Goal: Information Seeking & Learning: Learn about a topic

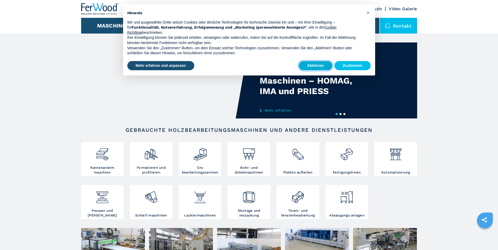
click at [314, 65] on button "Ablehnen" at bounding box center [316, 65] width 34 height 9
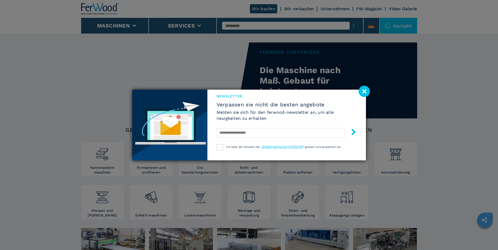
click at [366, 93] on image at bounding box center [364, 91] width 11 height 11
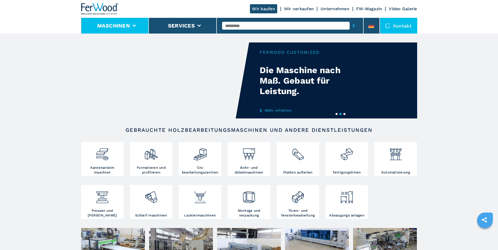
click at [135, 25] on icon at bounding box center [134, 26] width 4 height 2
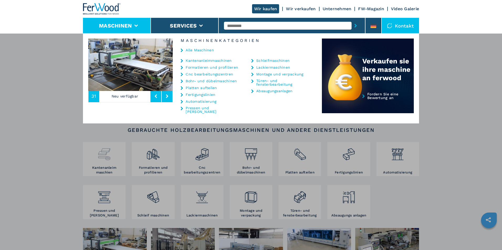
click at [101, 163] on div "Maschinen Kantenanleimmaschinen Formatieren und profilieren Cnc bearbeitungszen…" at bounding box center [251, 158] width 502 height 250
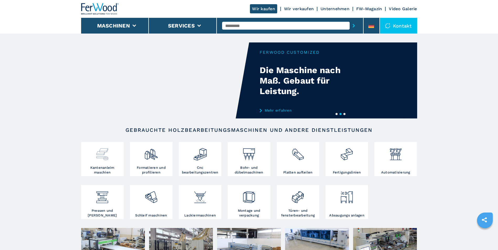
click at [103, 163] on div at bounding box center [102, 155] width 40 height 22
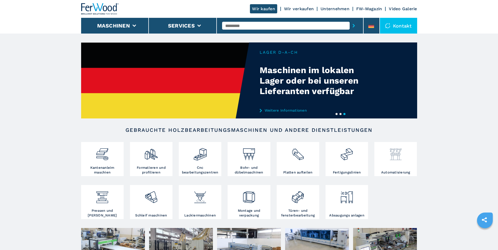
click at [394, 160] on img at bounding box center [396, 153] width 14 height 18
click at [395, 159] on img at bounding box center [396, 153] width 14 height 18
click at [396, 158] on img at bounding box center [396, 153] width 14 height 18
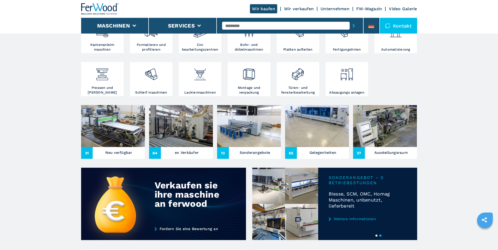
scroll to position [131, 0]
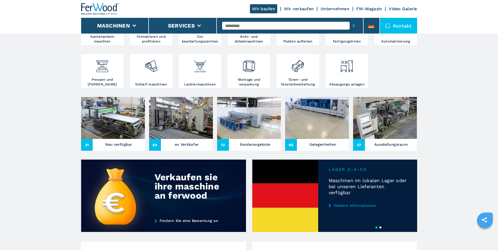
click at [183, 119] on img at bounding box center [181, 118] width 64 height 42
click at [157, 145] on span "84" at bounding box center [155, 145] width 12 height 12
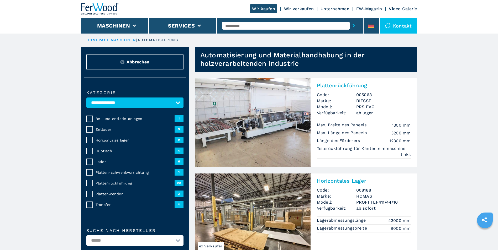
click at [180, 129] on span "9" at bounding box center [179, 129] width 9 height 6
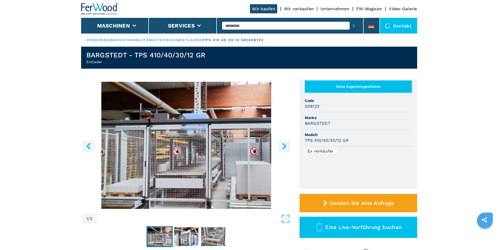
scroll to position [26, 0]
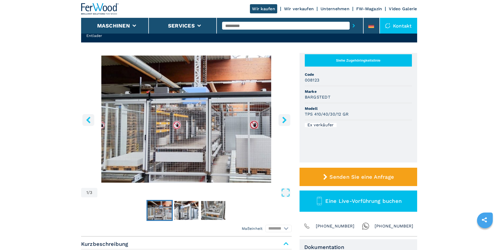
click at [283, 123] on icon "right-button" at bounding box center [284, 120] width 4 height 7
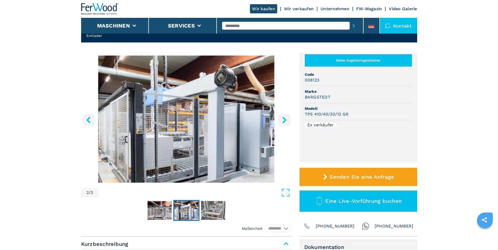
click at [283, 123] on icon "right-button" at bounding box center [284, 120] width 4 height 7
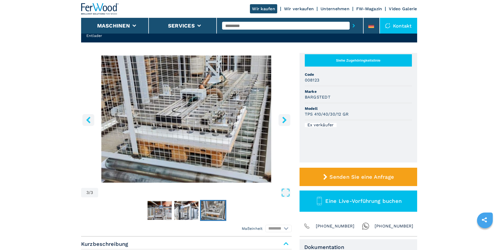
click at [283, 123] on icon "right-button" at bounding box center [284, 120] width 4 height 7
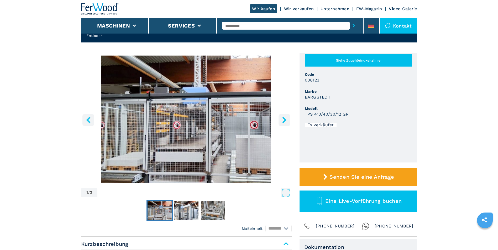
click at [287, 122] on icon "right-button" at bounding box center [284, 120] width 7 height 7
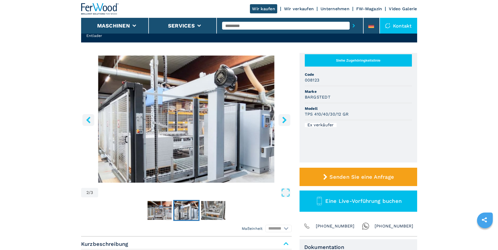
click at [288, 120] on button "right-button" at bounding box center [284, 120] width 12 height 12
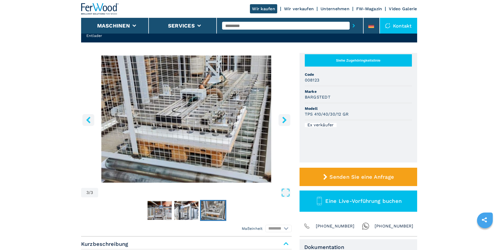
click at [288, 120] on button "right-button" at bounding box center [284, 120] width 12 height 12
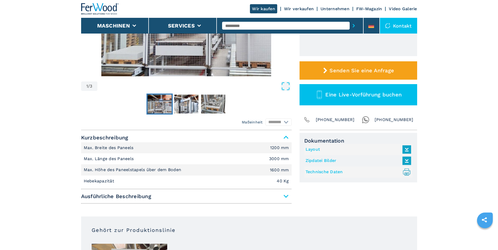
scroll to position [131, 0]
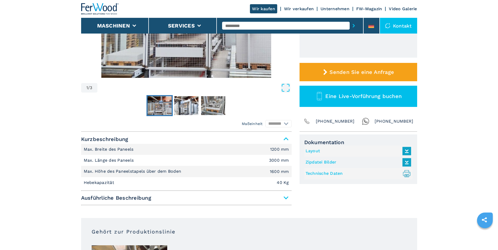
click at [285, 197] on span "Ausführliche Beschreibung" at bounding box center [186, 197] width 210 height 9
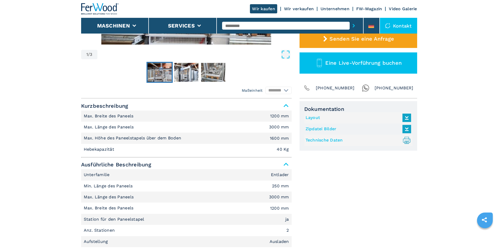
scroll to position [157, 0]
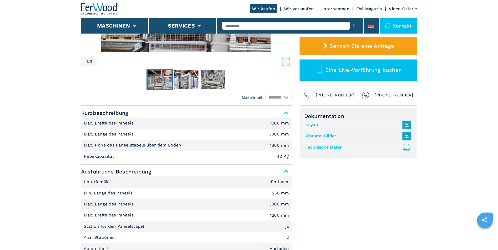
click at [405, 148] on icon at bounding box center [406, 147] width 4 height 7
click at [407, 125] on icon at bounding box center [406, 124] width 11 height 11
click at [409, 137] on icon at bounding box center [406, 136] width 11 height 11
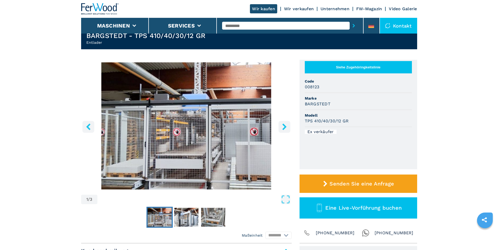
scroll to position [0, 0]
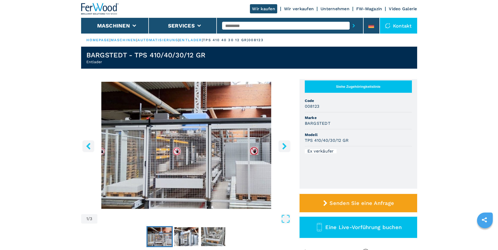
click at [89, 147] on icon "left-button" at bounding box center [88, 146] width 7 height 7
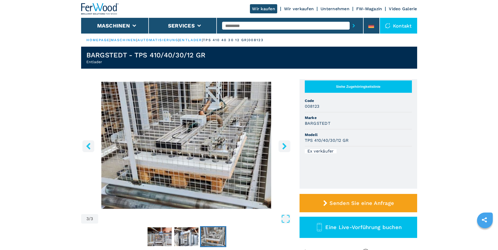
click at [89, 147] on icon "left-button" at bounding box center [88, 146] width 7 height 7
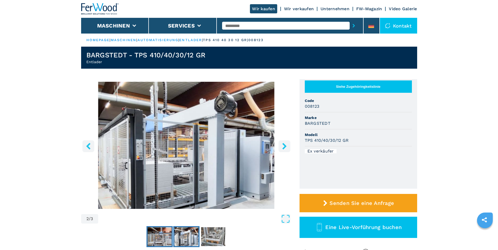
click at [162, 241] on img "Go to Slide 1" at bounding box center [159, 237] width 24 height 19
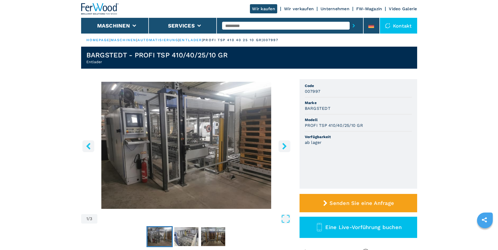
click at [283, 148] on icon "right-button" at bounding box center [284, 146] width 4 height 7
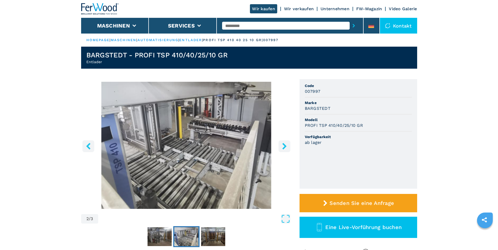
click at [283, 148] on icon "right-button" at bounding box center [284, 146] width 4 height 7
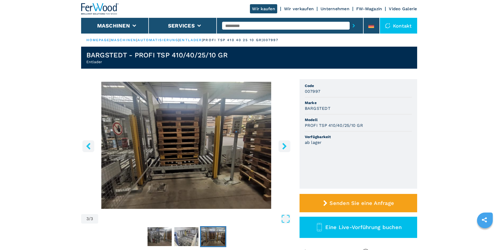
click at [283, 148] on icon "right-button" at bounding box center [284, 146] width 4 height 7
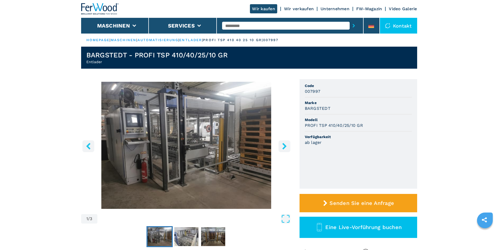
click at [288, 146] on button "right-button" at bounding box center [284, 146] width 12 height 12
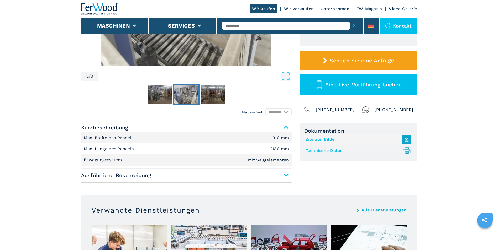
scroll to position [157, 0]
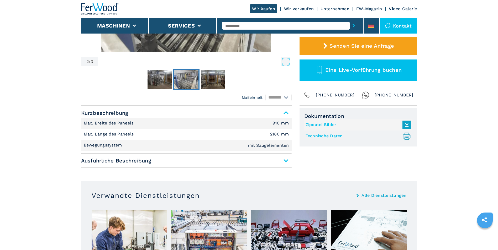
click at [287, 160] on span "Ausführliche Beschreibung" at bounding box center [186, 160] width 210 height 9
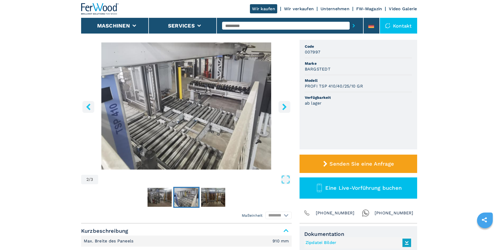
scroll to position [26, 0]
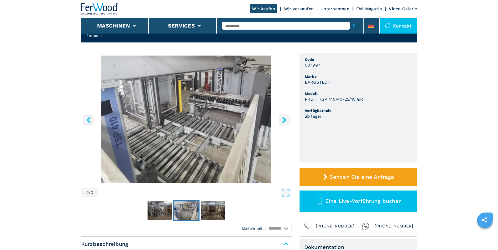
click at [284, 121] on icon "right-button" at bounding box center [284, 120] width 4 height 7
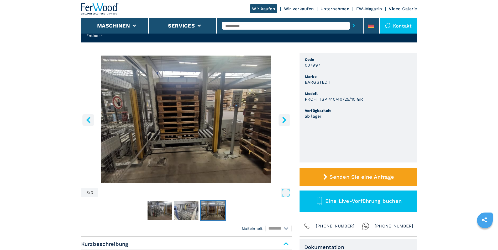
click at [284, 121] on icon "right-button" at bounding box center [284, 120] width 4 height 7
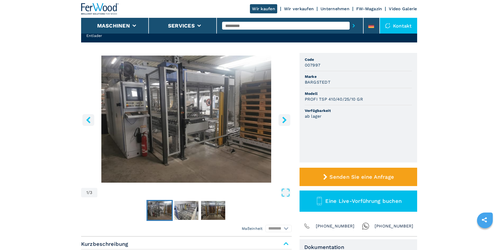
click at [159, 210] on img "Go to Slide 1" at bounding box center [159, 210] width 24 height 19
click at [207, 209] on img "Go to Slide 3" at bounding box center [213, 210] width 24 height 19
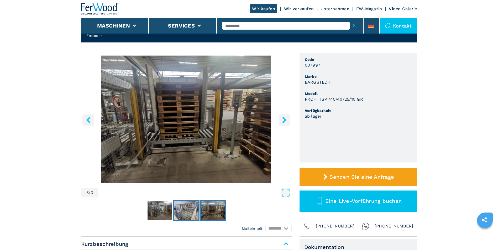
click at [192, 212] on img "Go to Slide 2" at bounding box center [186, 210] width 24 height 19
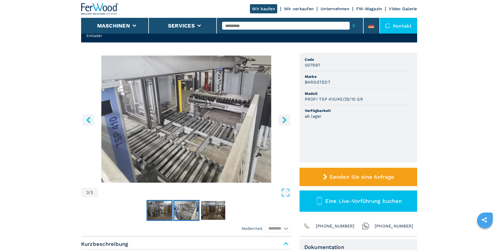
click at [161, 214] on img "Go to Slide 1" at bounding box center [159, 210] width 24 height 19
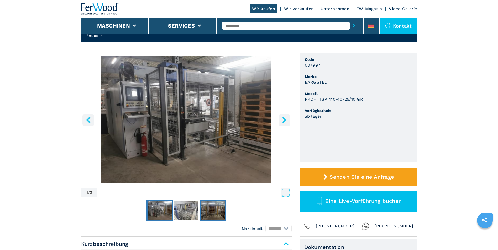
click at [211, 213] on img "Go to Slide 3" at bounding box center [213, 210] width 24 height 19
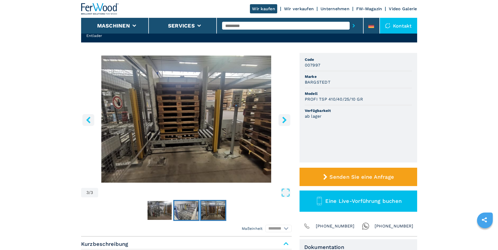
click at [185, 209] on img "Go to Slide 2" at bounding box center [186, 210] width 24 height 19
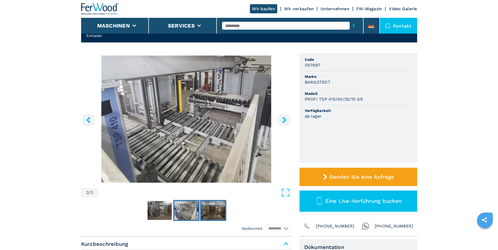
click at [220, 208] on img "Go to Slide 3" at bounding box center [213, 210] width 24 height 19
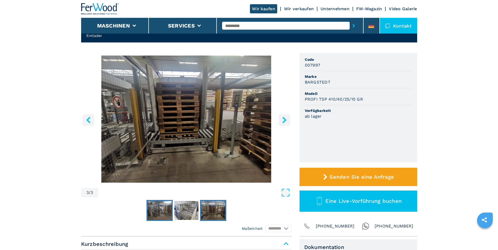
click at [161, 212] on img "Go to Slide 1" at bounding box center [159, 210] width 24 height 19
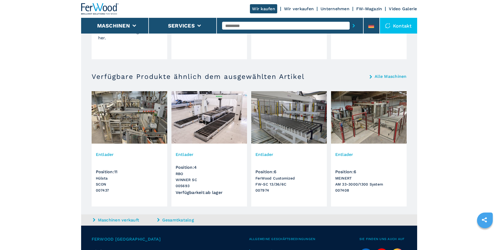
scroll to position [630, 0]
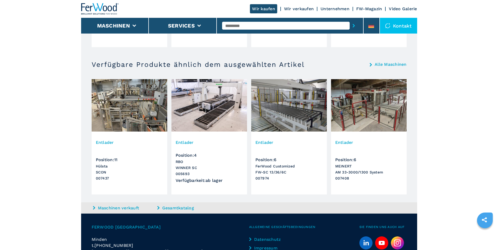
click at [199, 147] on div "Entlader Position : 4 RBO WINNER SC 005693 Verfügbarkeit : ab lager" at bounding box center [209, 164] width 76 height 62
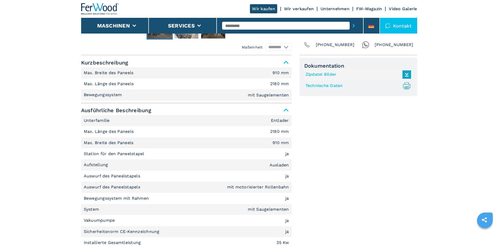
scroll to position [210, 0]
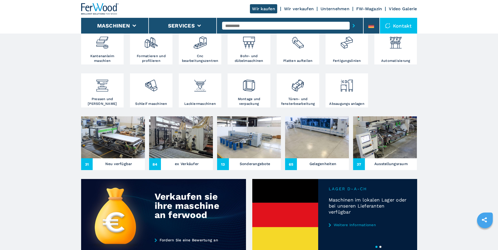
scroll to position [79, 0]
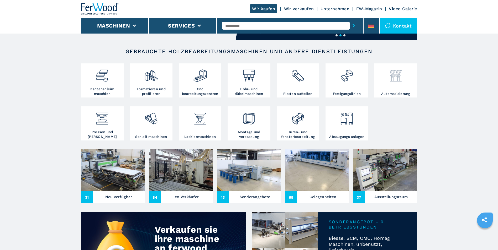
click at [395, 79] on img at bounding box center [396, 74] width 14 height 18
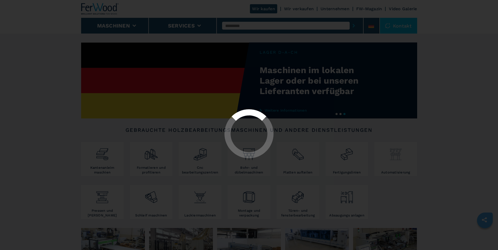
select select "**********"
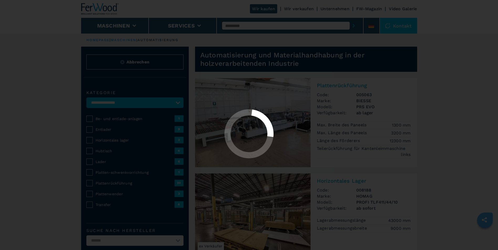
select select "**********"
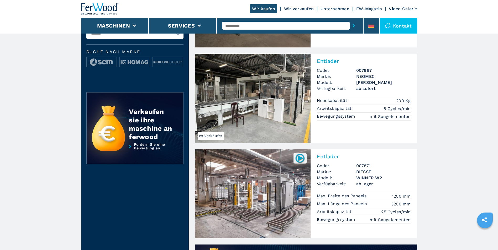
scroll to position [210, 0]
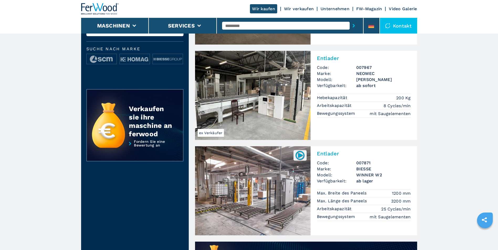
click at [252, 97] on img at bounding box center [252, 95] width 115 height 89
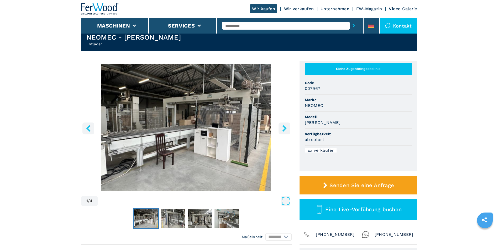
scroll to position [26, 0]
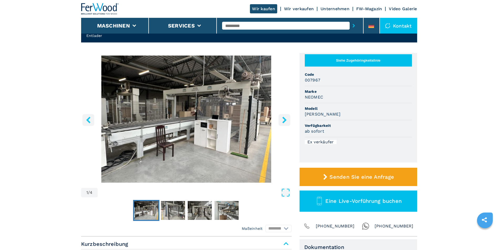
click at [283, 120] on icon "right-button" at bounding box center [284, 120] width 7 height 7
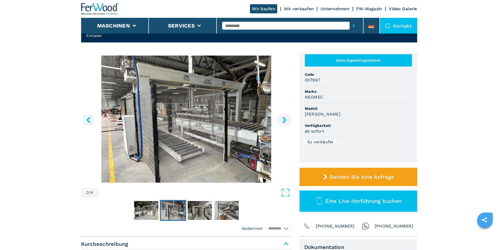
click at [284, 120] on icon "right-button" at bounding box center [284, 120] width 7 height 7
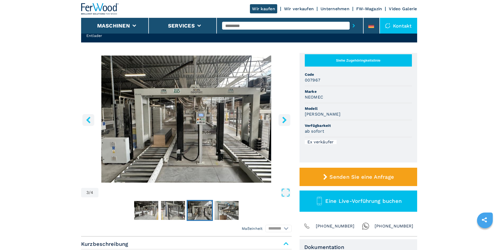
click at [284, 120] on icon "right-button" at bounding box center [284, 120] width 7 height 7
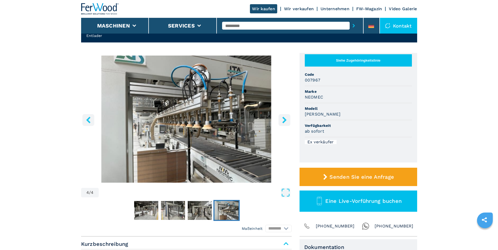
click at [284, 120] on icon "right-button" at bounding box center [284, 120] width 7 height 7
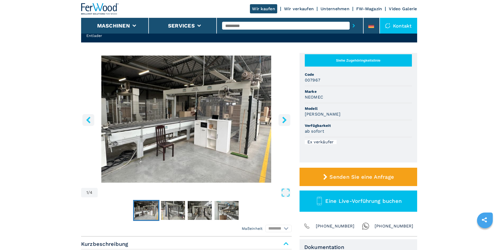
click at [284, 120] on icon "right-button" at bounding box center [284, 120] width 7 height 7
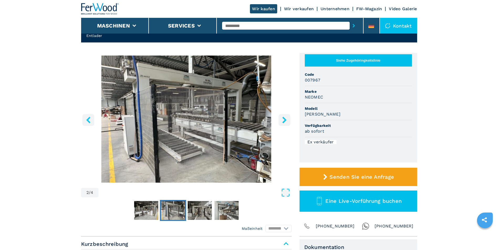
click at [284, 120] on icon "right-button" at bounding box center [284, 120] width 7 height 7
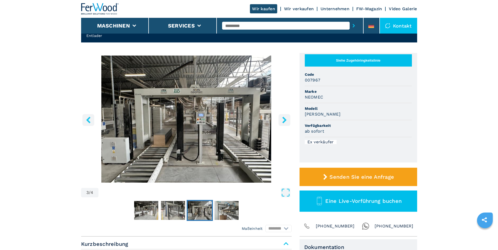
click at [285, 120] on icon "right-button" at bounding box center [284, 120] width 7 height 7
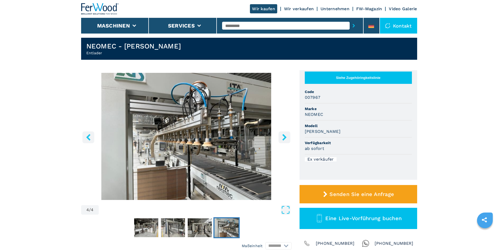
scroll to position [0, 0]
